Goal: Find specific page/section: Find specific page/section

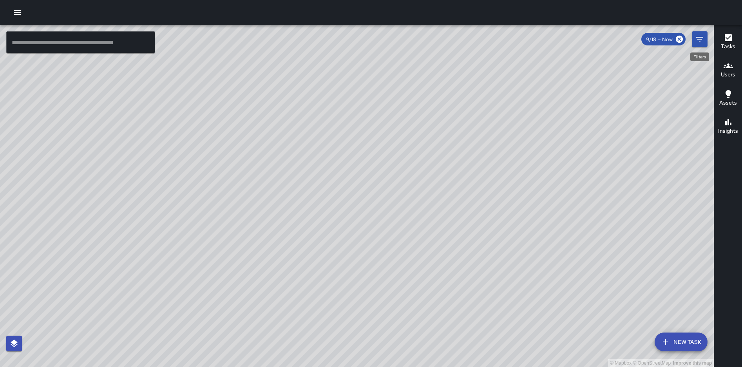
drag, startPoint x: 694, startPoint y: 45, endPoint x: 556, endPoint y: 101, distance: 149.2
click at [556, 101] on div "© Mapbox © OpenStreetMap Improve this map" at bounding box center [357, 196] width 714 height 342
click at [697, 45] on button "Filters" at bounding box center [700, 39] width 16 height 16
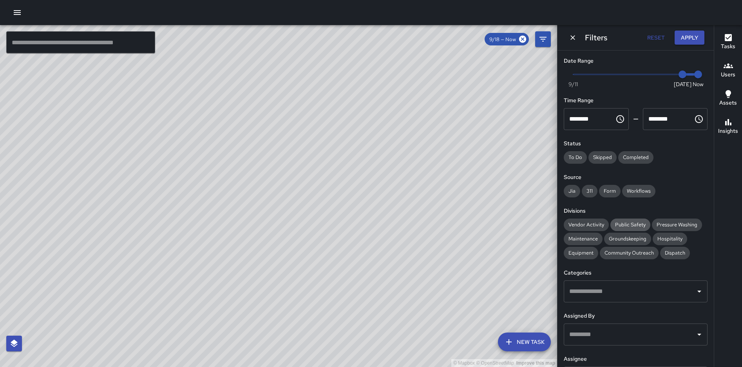
click at [619, 226] on span "Public Safety" at bounding box center [630, 224] width 40 height 7
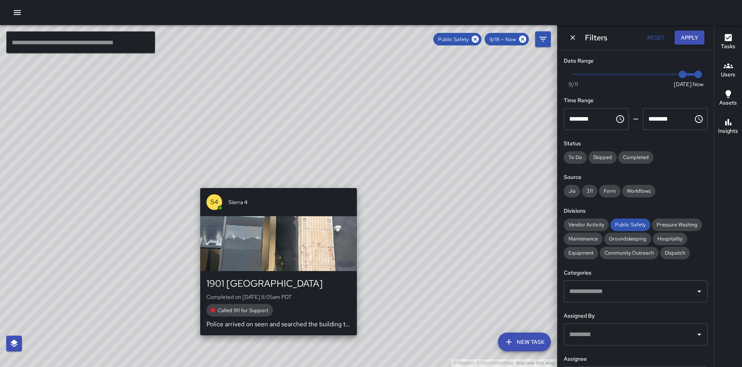
click at [274, 184] on div "© Mapbox © OpenStreetMap Improve this map S4 Sierra 4 [STREET_ADDRESS] Complete…" at bounding box center [278, 196] width 557 height 342
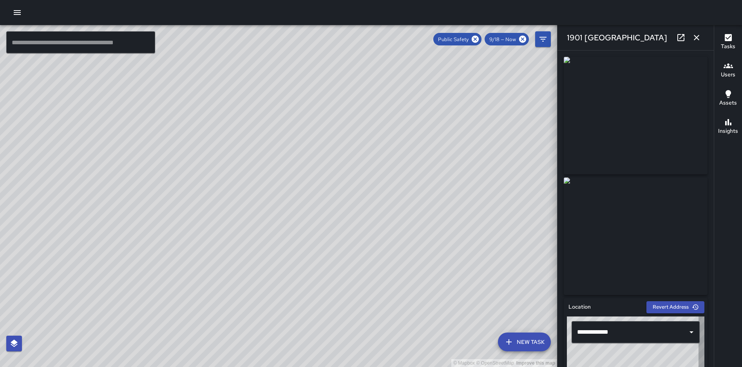
type input "**********"
drag, startPoint x: 258, startPoint y: 215, endPoint x: 254, endPoint y: 285, distance: 69.9
drag, startPoint x: 254, startPoint y: 285, endPoint x: 239, endPoint y: 285, distance: 15.3
click at [239, 285] on div "© Mapbox © OpenStreetMap Improve this map" at bounding box center [278, 196] width 557 height 342
drag, startPoint x: 256, startPoint y: 256, endPoint x: 337, endPoint y: 168, distance: 119.2
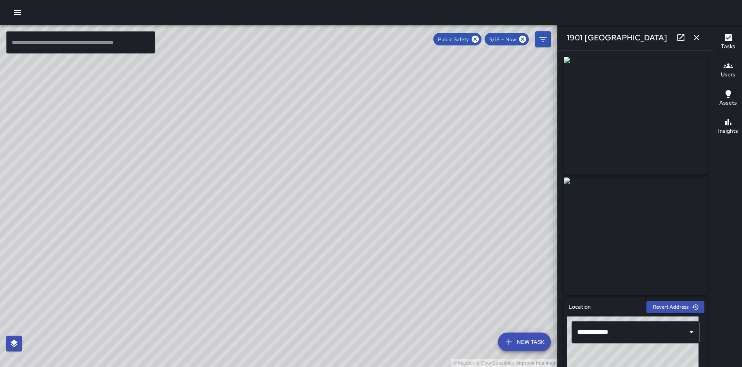
click at [337, 168] on div "© Mapbox © OpenStreetMap Improve this map" at bounding box center [278, 196] width 557 height 342
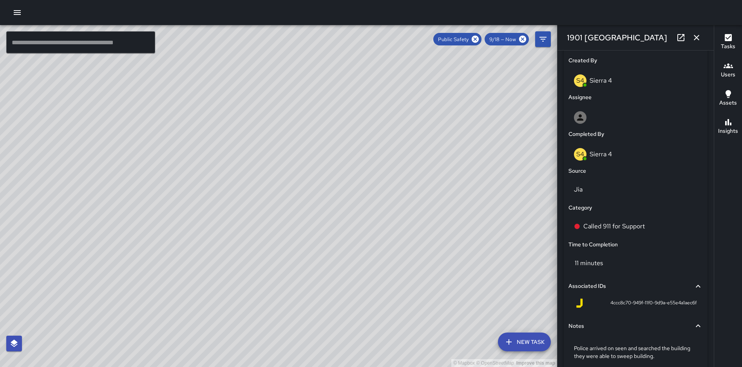
scroll to position [467, 0]
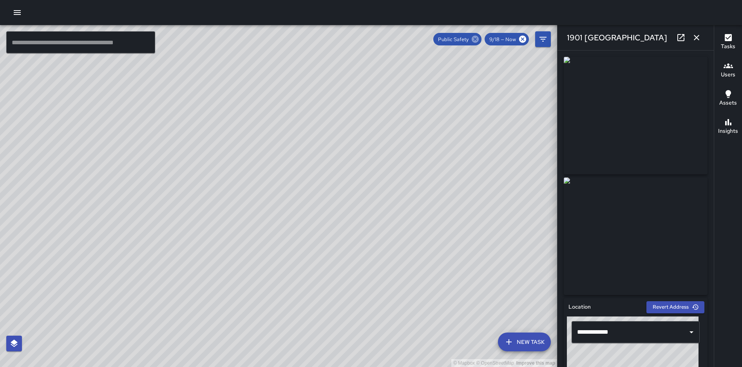
click at [477, 43] on icon at bounding box center [475, 39] width 9 height 9
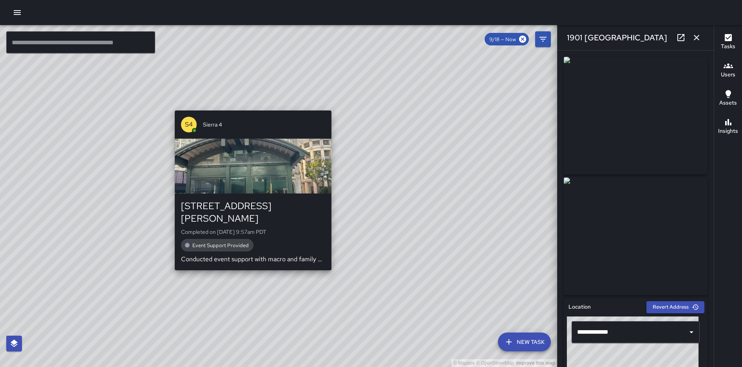
click at [249, 264] on div "© Mapbox © OpenStreetMap Improve this map S4 Sierra 4 [GEOGRAPHIC_DATA][PERSON_…" at bounding box center [278, 196] width 557 height 342
type input "**********"
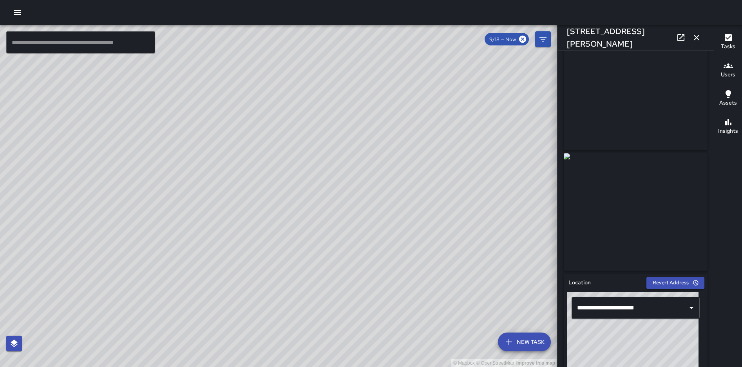
scroll to position [0, 0]
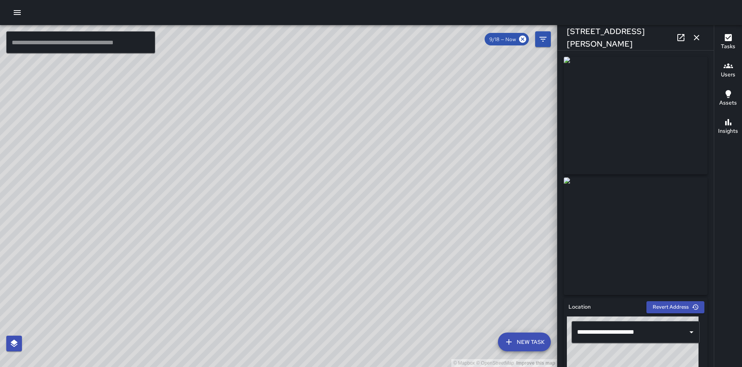
click at [213, 317] on div "© Mapbox © OpenStreetMap Improve this map S2 [GEOGRAPHIC_DATA][STREET_ADDRESS] …" at bounding box center [278, 196] width 557 height 342
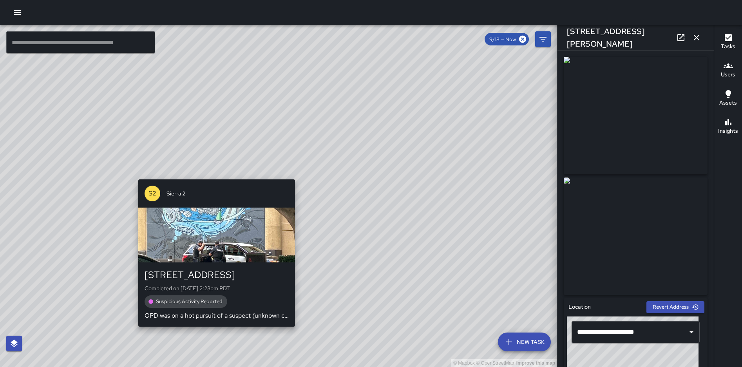
type input "**********"
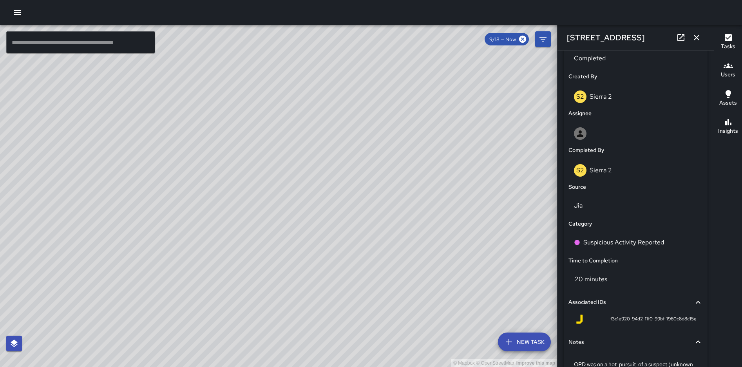
scroll to position [529, 0]
